Goal: Check status

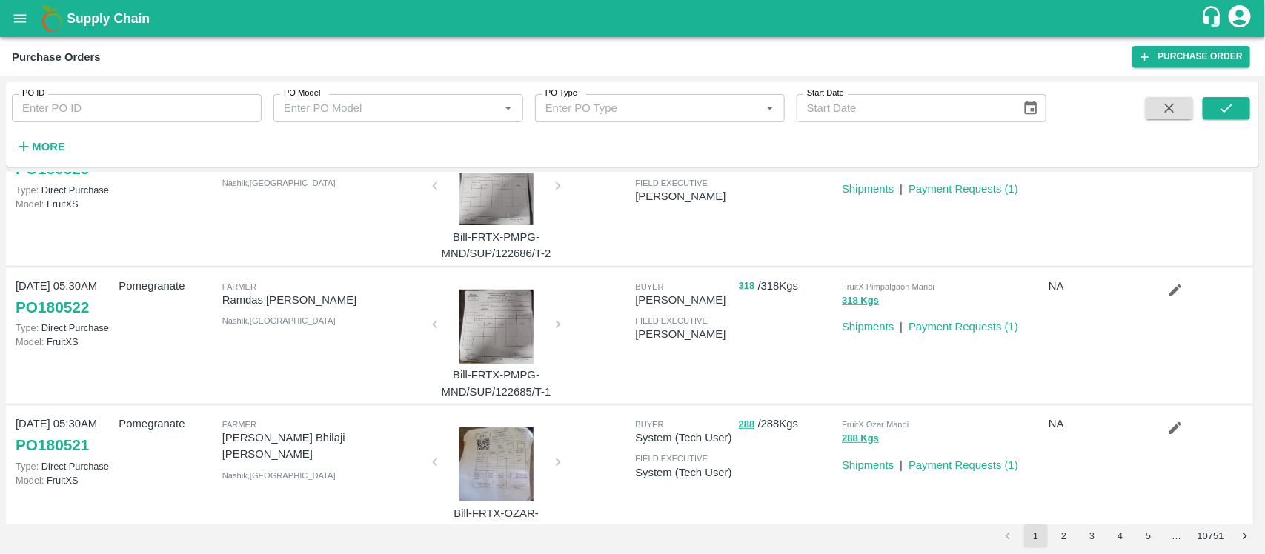
scroll to position [336, 0]
click at [965, 324] on link "Payment Requests ( 1 )" at bounding box center [963, 326] width 110 height 12
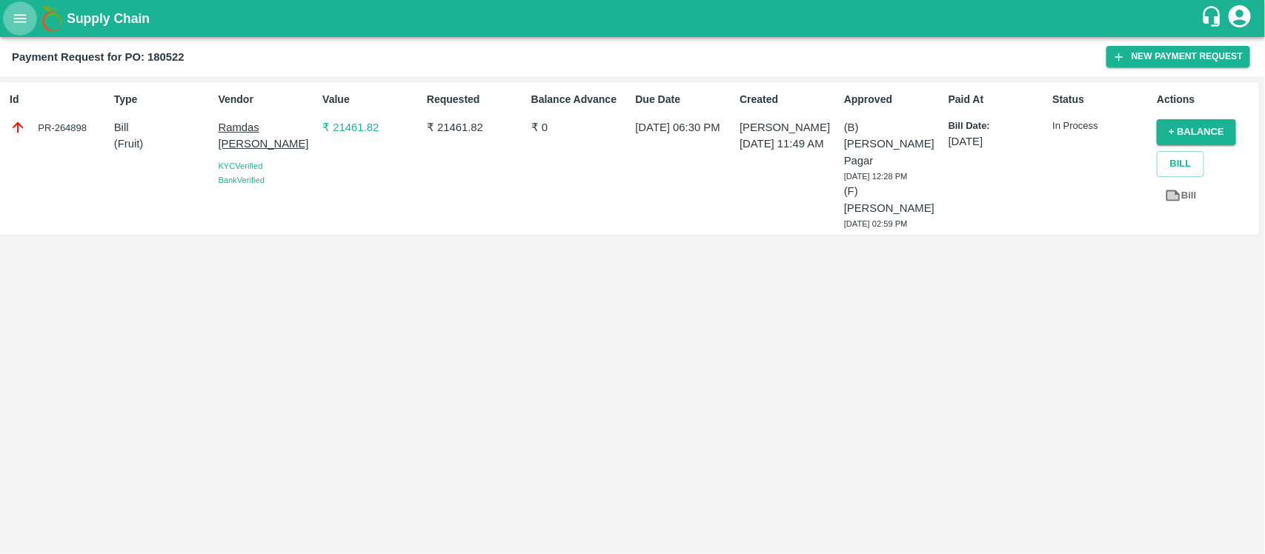
click at [17, 20] on icon "open drawer" at bounding box center [20, 18] width 16 height 16
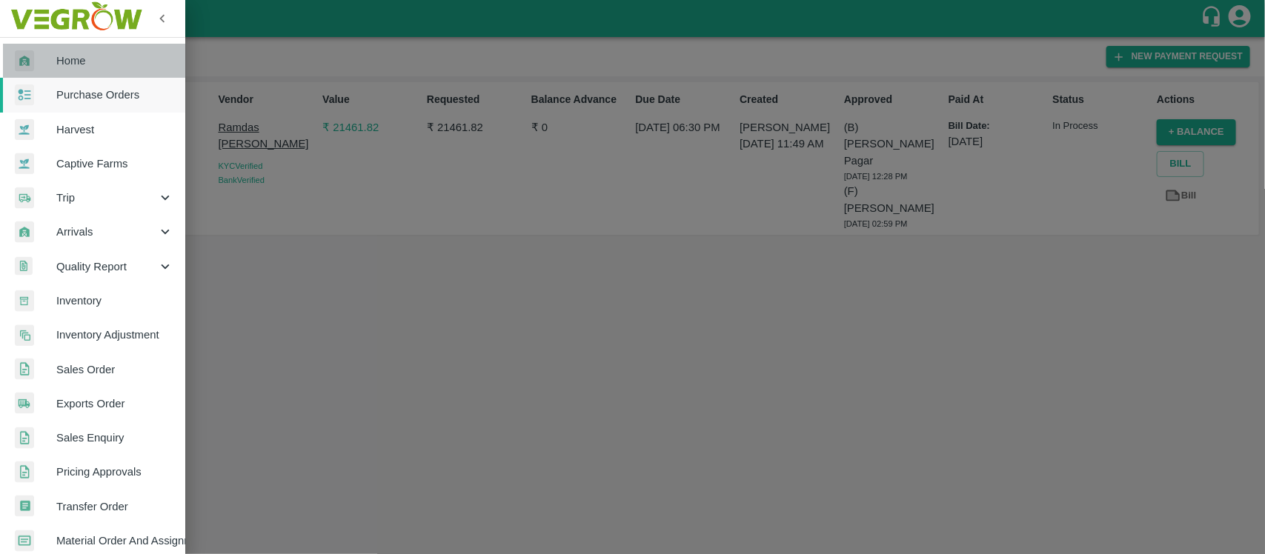
click at [104, 59] on span "Home" at bounding box center [114, 61] width 117 height 16
